Goal: Navigation & Orientation: Understand site structure

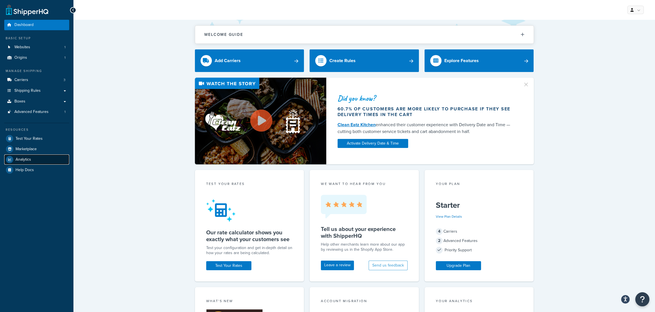
click at [36, 160] on link "Analytics" at bounding box center [36, 159] width 65 height 10
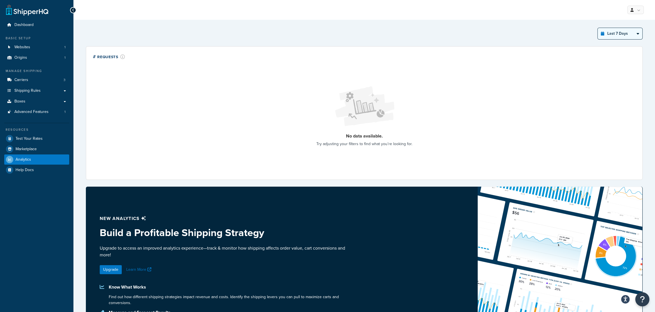
click option "Last 12 Months" at bounding box center [0, 0] width 0 height 0
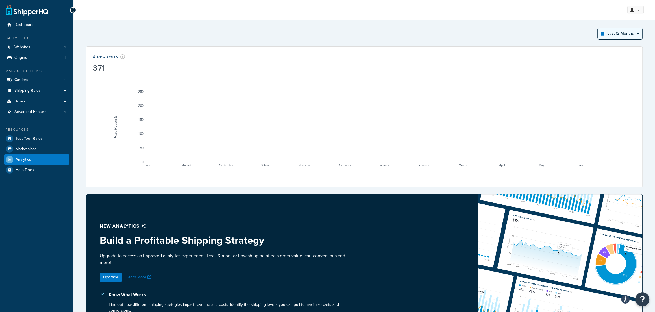
click at [598, 28] on select "Last 24 Hours Last 7 Days Last 30 Days Last 3 Months Last 6 Months Last 12 Mont…" at bounding box center [620, 33] width 45 height 11
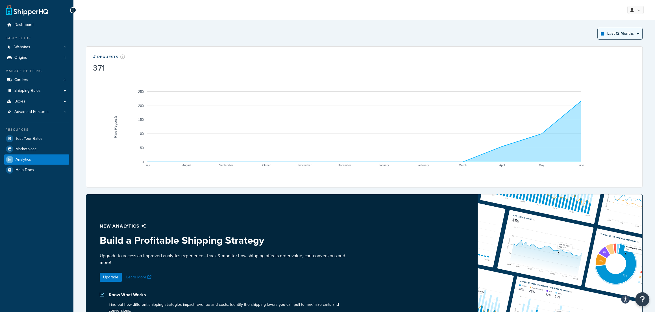
select select "last_3_months"
click option "Last 3 Months" at bounding box center [0, 0] width 0 height 0
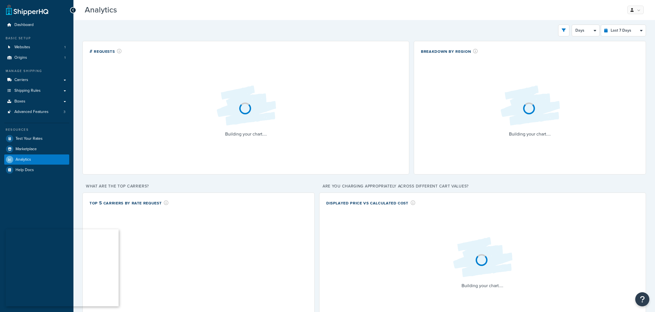
select select "last_7_days"
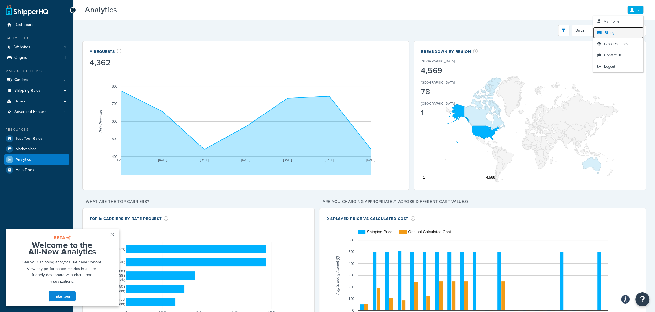
click at [609, 35] on span "Billing" at bounding box center [610, 32] width 10 height 5
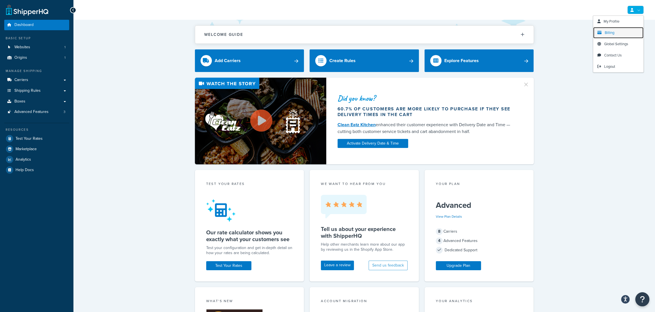
click at [614, 30] on span "Billing" at bounding box center [610, 32] width 10 height 5
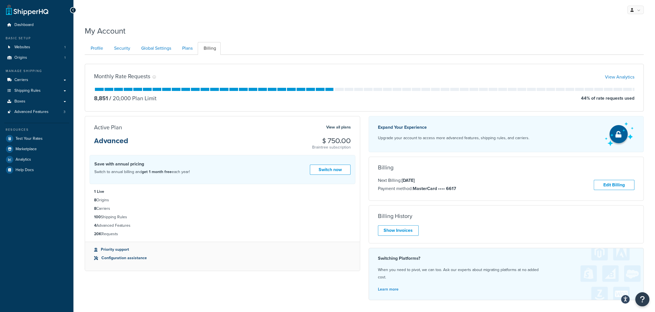
drag, startPoint x: 404, startPoint y: 181, endPoint x: 429, endPoint y: 180, distance: 25.1
click at [429, 180] on p "Next Billing: Sep 13, 2025" at bounding box center [417, 180] width 78 height 7
drag, startPoint x: 112, startPoint y: 101, endPoint x: 123, endPoint y: 108, distance: 12.9
click at [160, 98] on div "8,851 / 30,000 Plan Limit 30 % of rate requests used" at bounding box center [364, 98] width 540 height 8
click at [27, 82] on span "Carriers" at bounding box center [21, 80] width 14 height 5
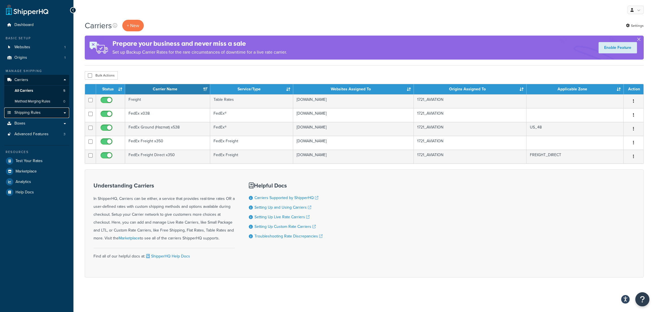
click at [39, 112] on span "Shipping Rules" at bounding box center [27, 112] width 26 height 5
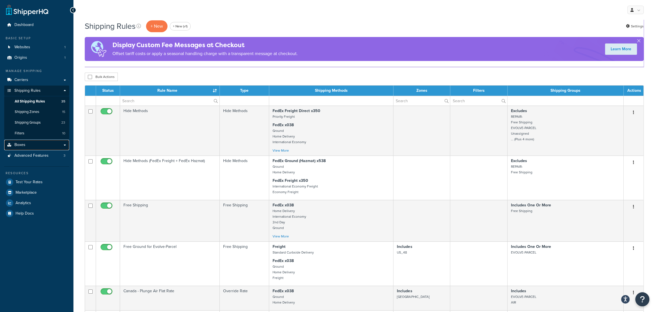
click at [29, 145] on link "Boxes" at bounding box center [36, 145] width 65 height 10
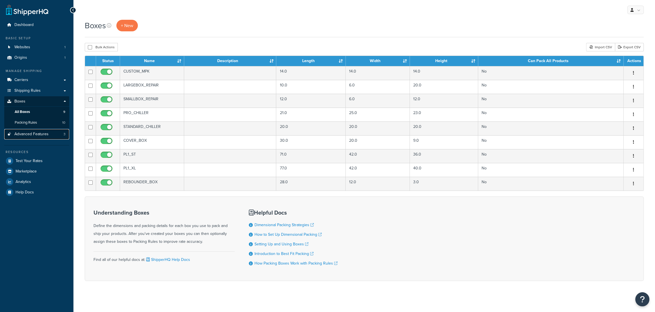
click at [45, 133] on span "Advanced Features" at bounding box center [31, 134] width 34 height 5
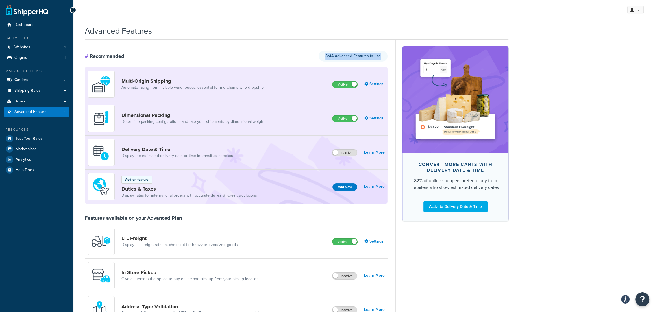
drag, startPoint x: 324, startPoint y: 56, endPoint x: 391, endPoint y: 56, distance: 66.6
click at [391, 56] on div "Recommended 3 of 4 Advanced Features in use Multi-Origin Shipping Automate rati…" at bounding box center [297, 313] width 424 height 547
drag, startPoint x: 350, startPoint y: 58, endPoint x: 358, endPoint y: 58, distance: 8.8
click at [358, 58] on span "3 of 5 Advanced Features in use" at bounding box center [353, 56] width 56 height 6
